Goal: Check status: Check status

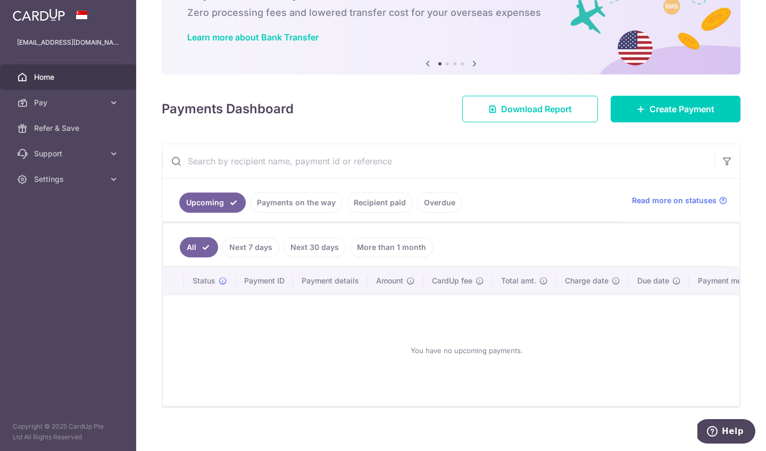
click at [377, 207] on link "Recipient paid" at bounding box center [380, 203] width 66 height 20
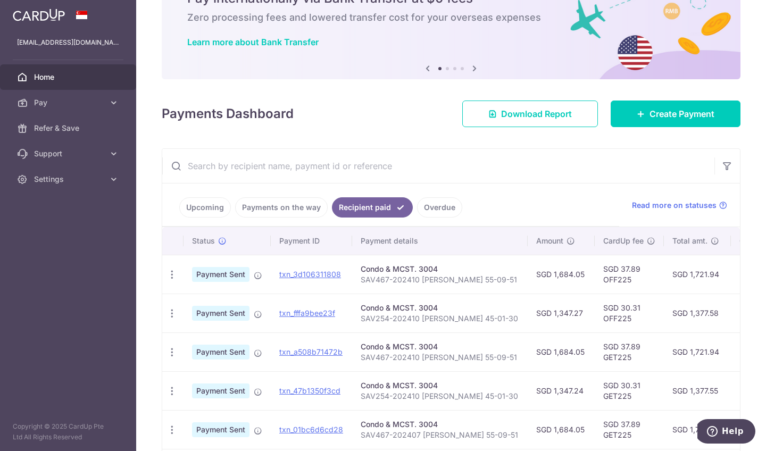
scroll to position [60, 0]
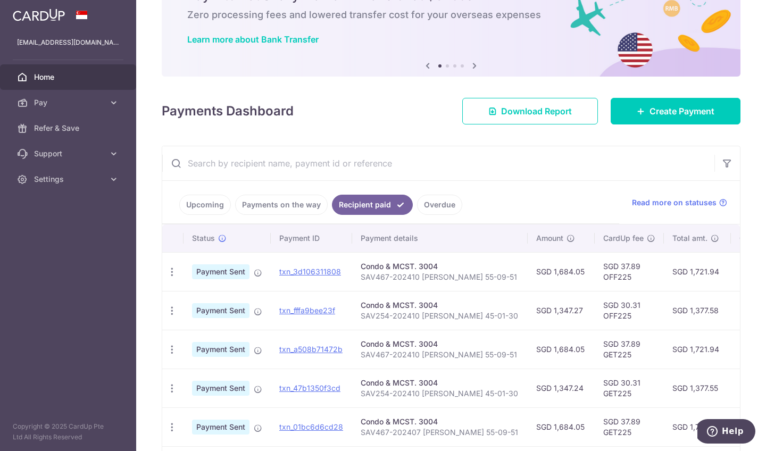
drag, startPoint x: 622, startPoint y: 266, endPoint x: 604, endPoint y: 263, distance: 18.3
click at [604, 263] on td "SGD 37.89 OFF225" at bounding box center [629, 271] width 69 height 39
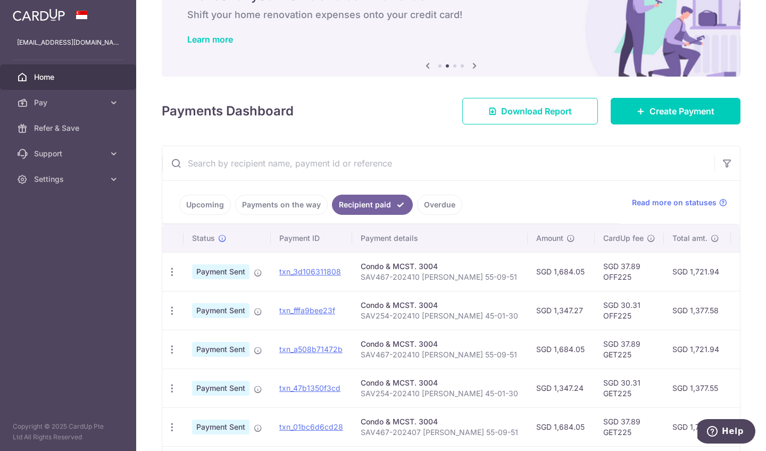
click at [633, 264] on td "SGD 37.89 OFF225" at bounding box center [629, 271] width 69 height 39
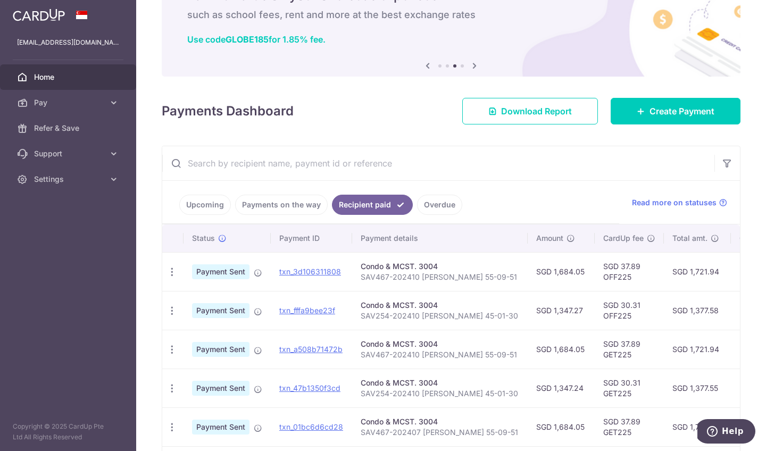
drag, startPoint x: 622, startPoint y: 266, endPoint x: 604, endPoint y: 265, distance: 17.6
click at [604, 265] on td "SGD 37.89 OFF225" at bounding box center [629, 271] width 69 height 39
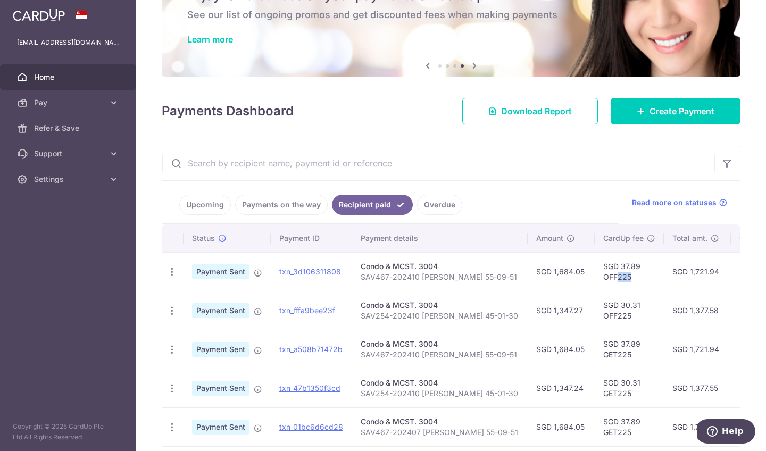
drag, startPoint x: 602, startPoint y: 278, endPoint x: 613, endPoint y: 279, distance: 11.7
click at [613, 279] on td "SGD 37.89 OFF225" at bounding box center [629, 271] width 69 height 39
